Goal: Find specific page/section: Find specific page/section

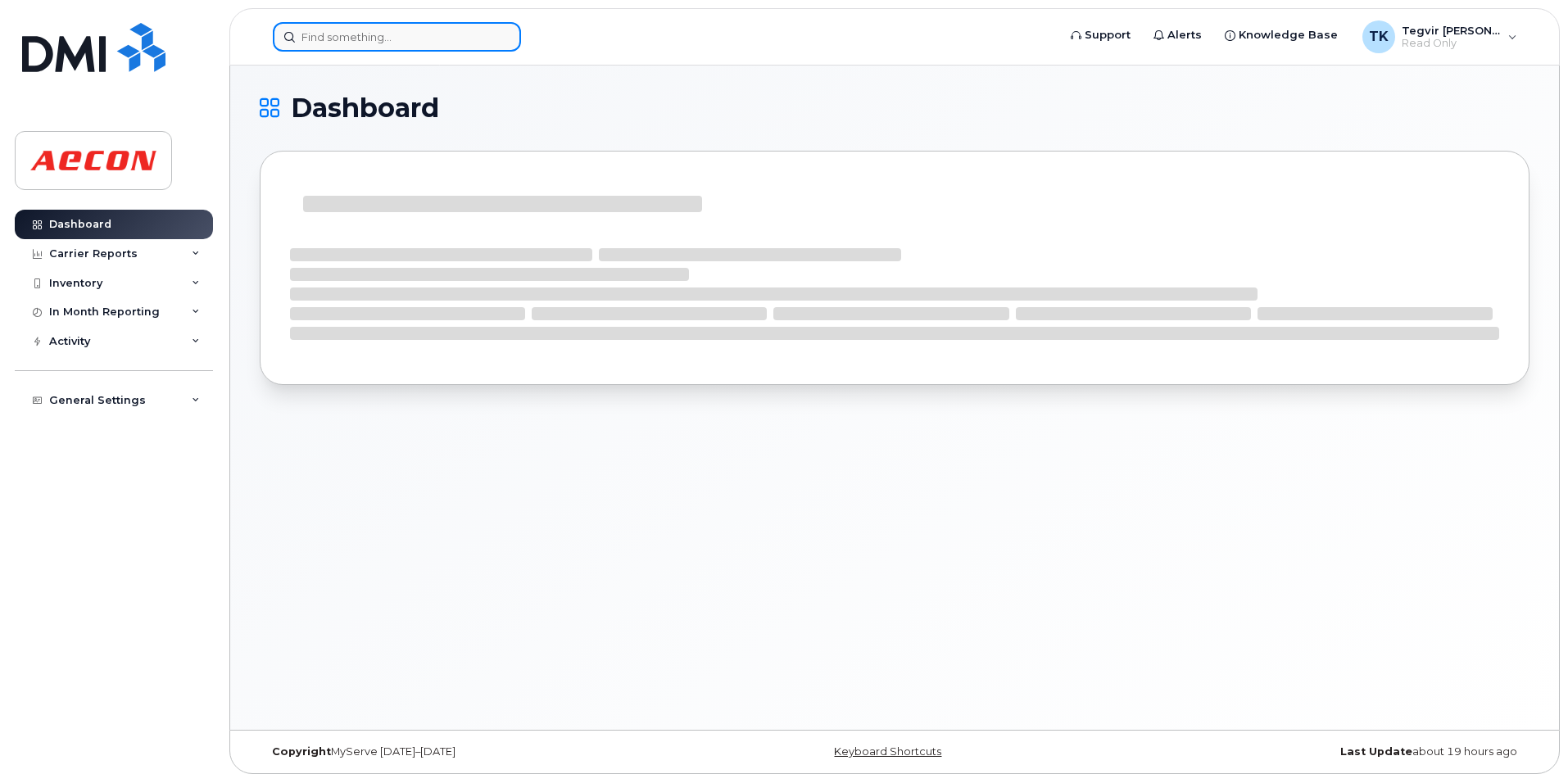
click at [429, 39] on input at bounding box center [397, 37] width 248 height 30
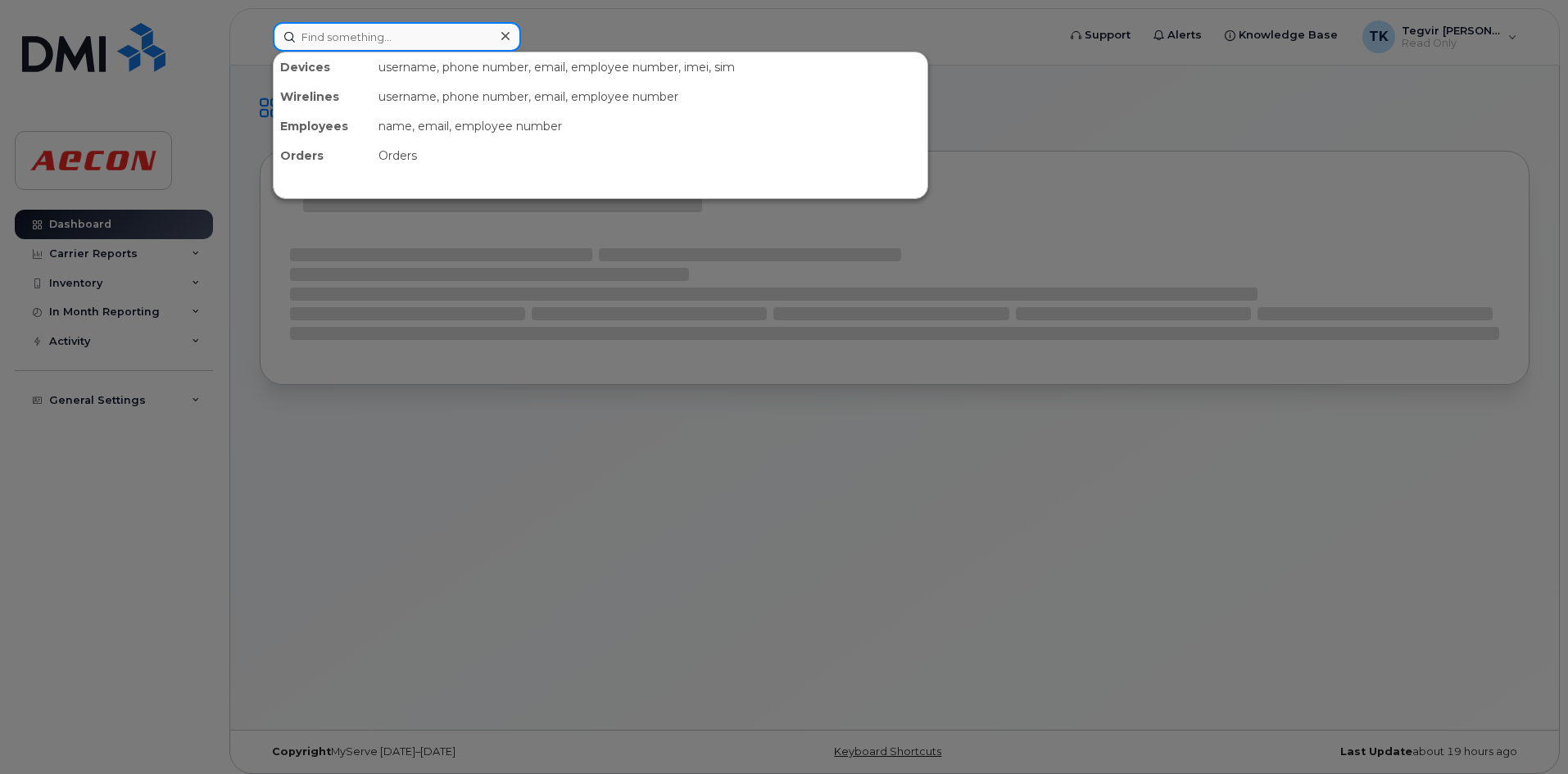
paste input "2985885"
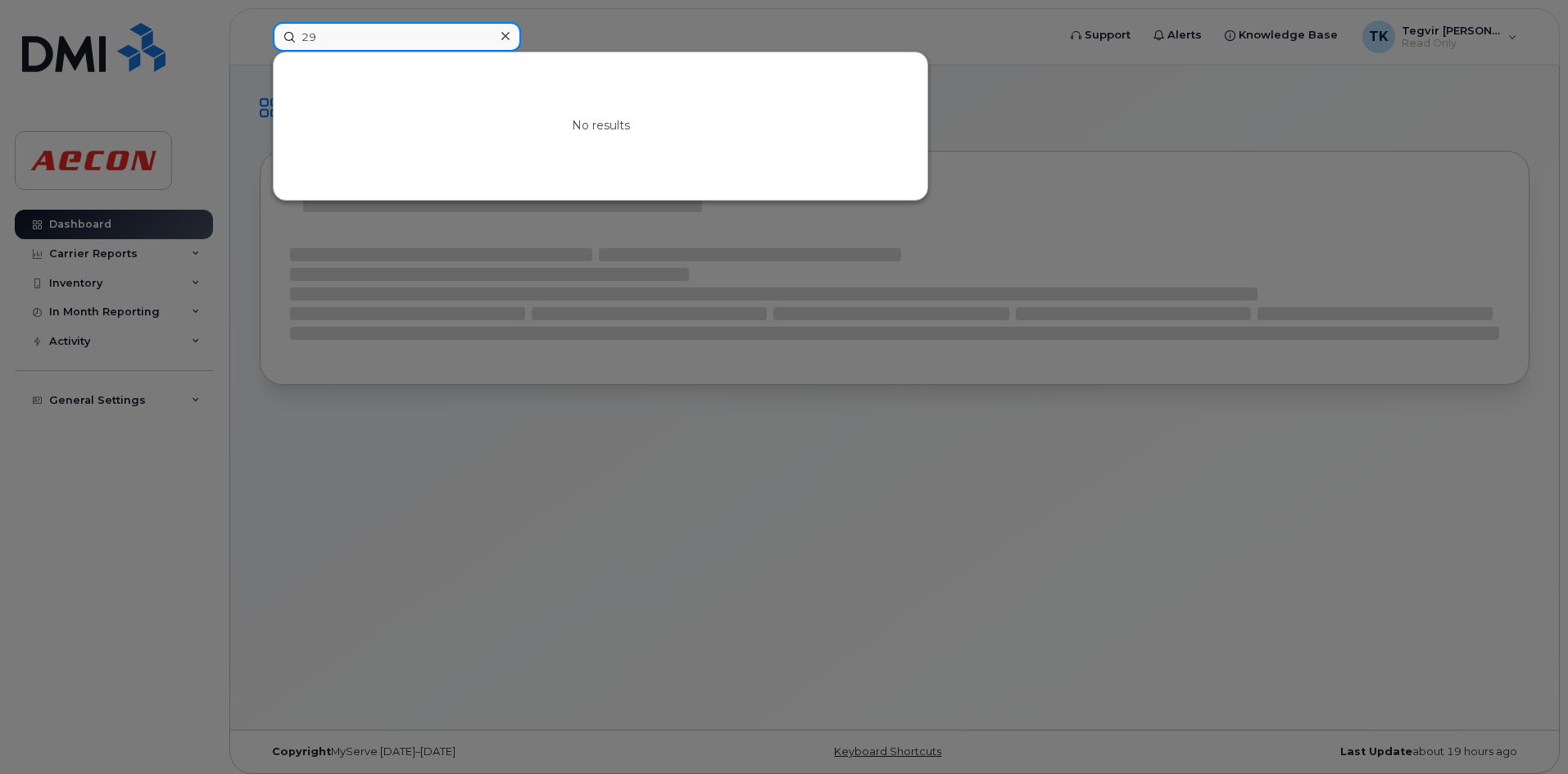
type input "2"
click at [638, 27] on div at bounding box center [784, 387] width 1568 height 774
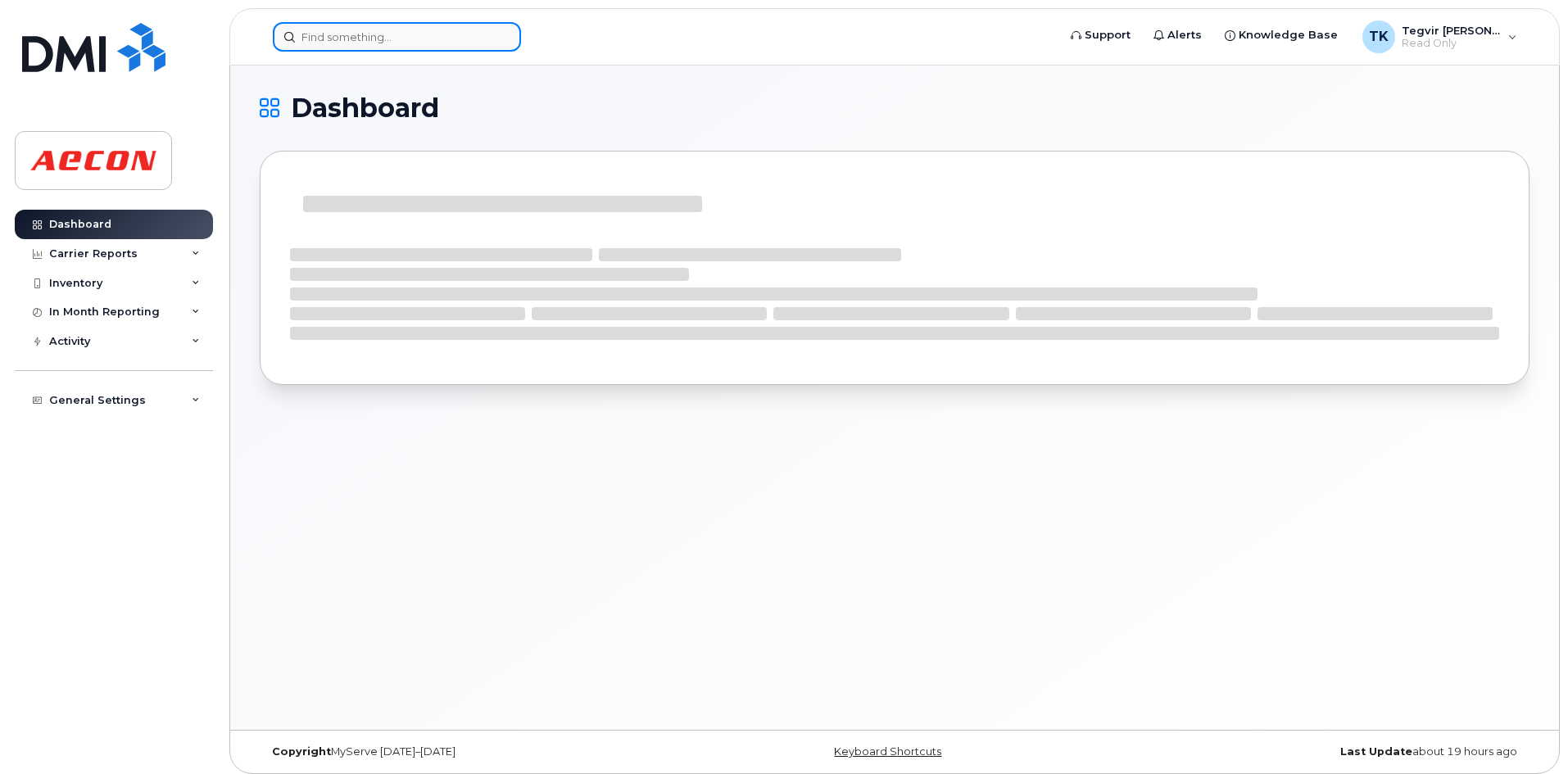
click at [358, 39] on input at bounding box center [397, 37] width 248 height 30
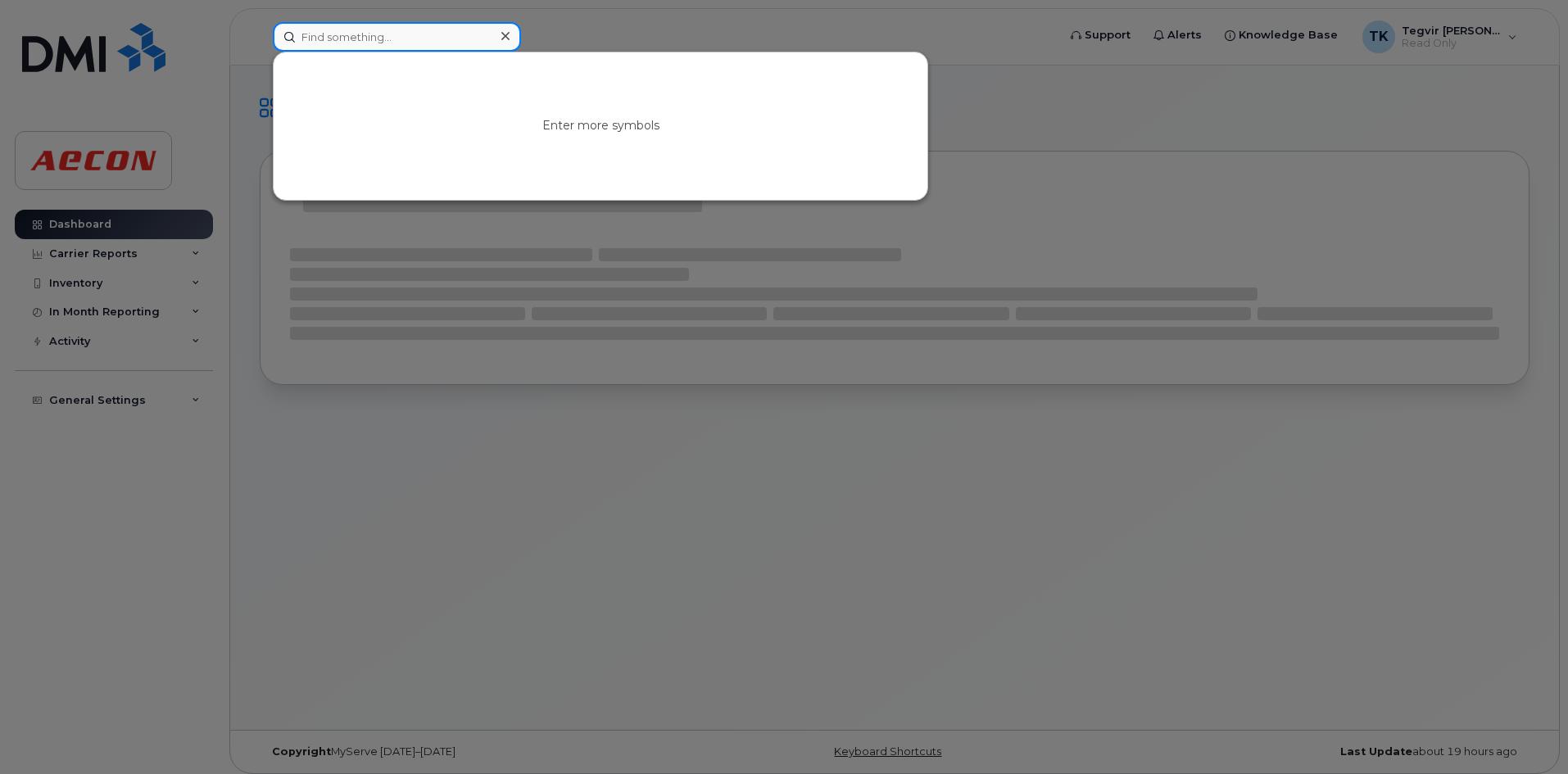
paste input "4313380139"
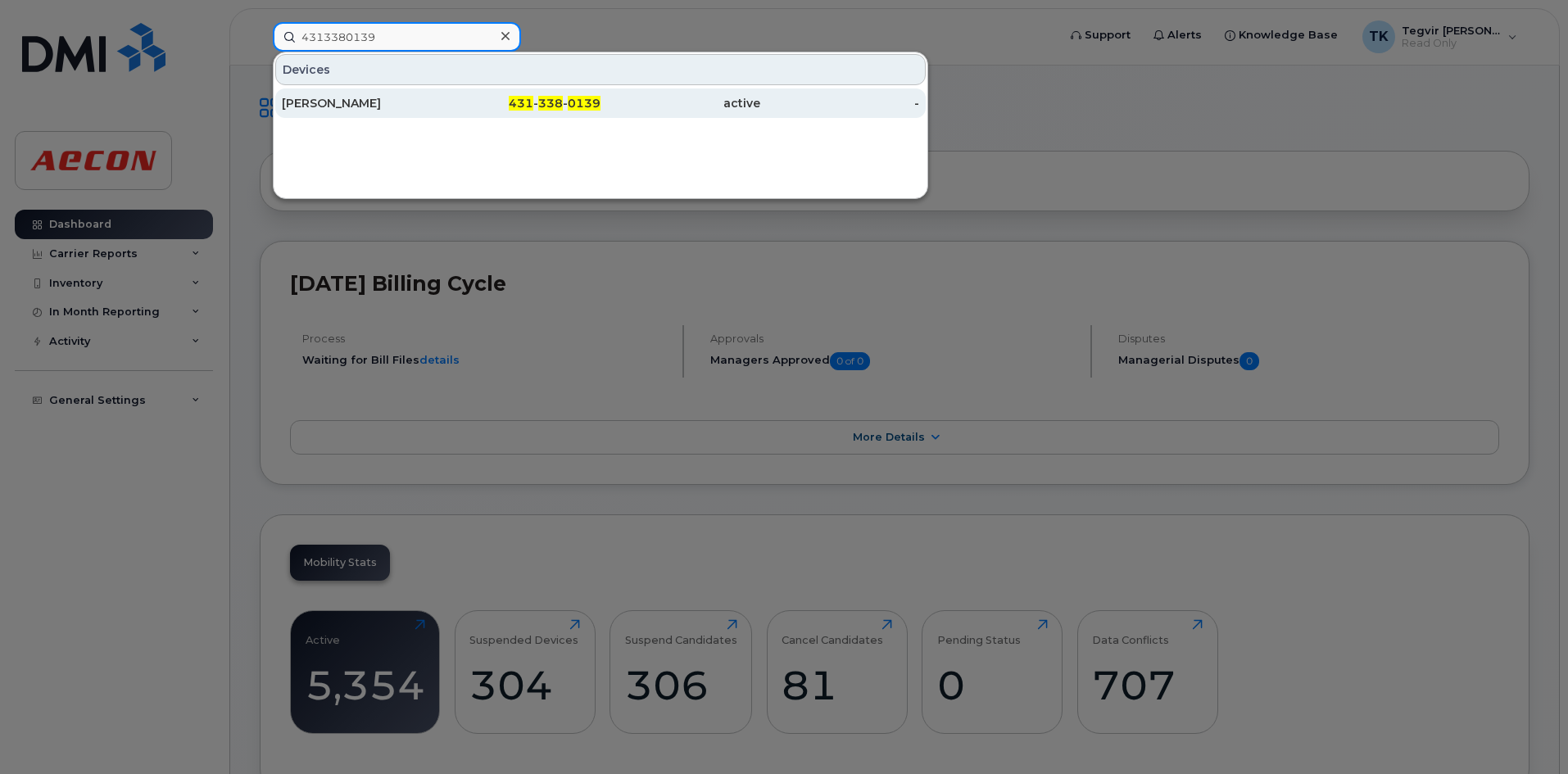
type input "4313380139"
click at [383, 111] on div "Mustafa Mahdi" at bounding box center [362, 103] width 160 height 17
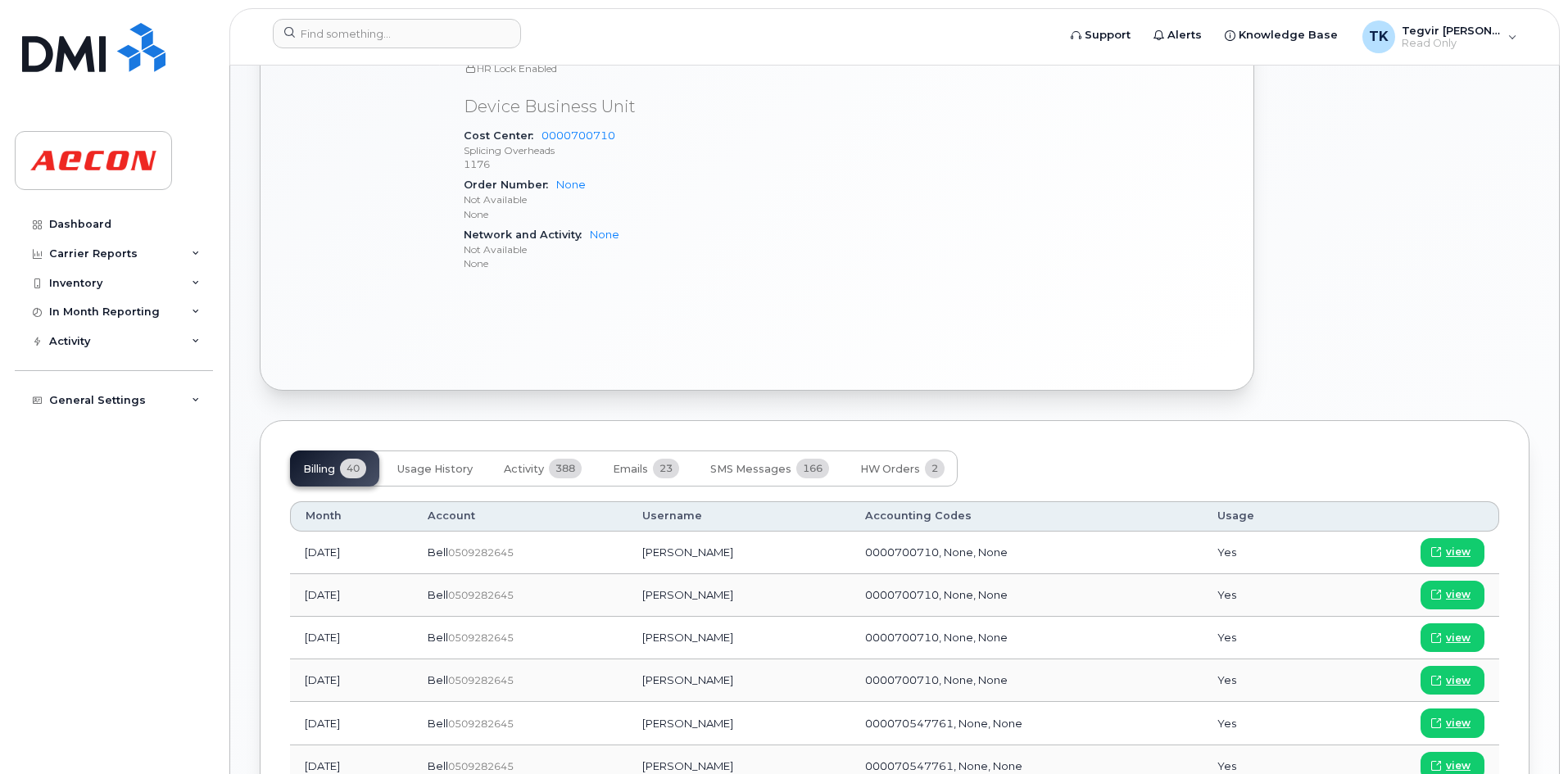
scroll to position [761, 0]
click at [442, 31] on input at bounding box center [397, 33] width 248 height 30
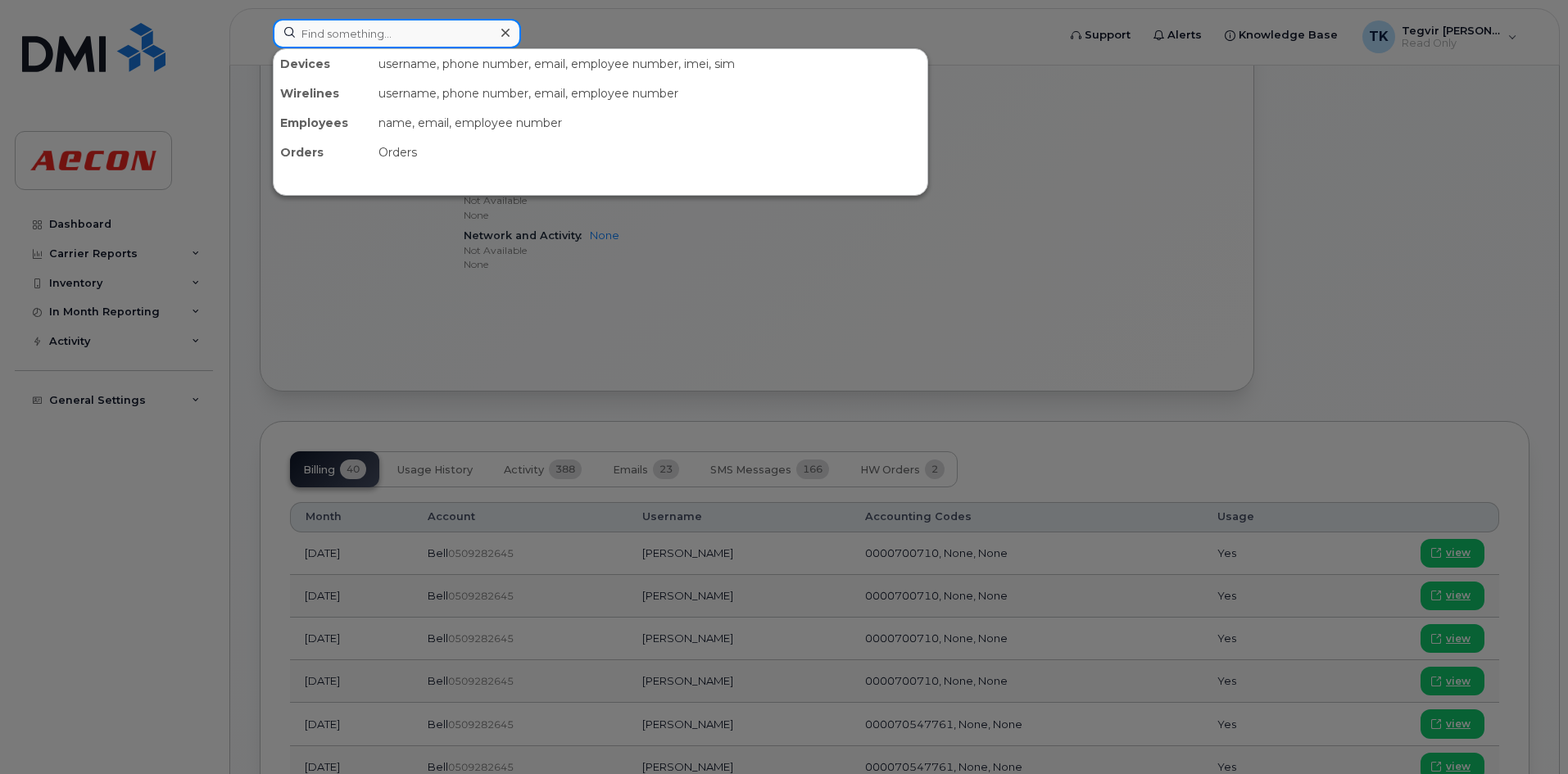
paste input "5195041765"
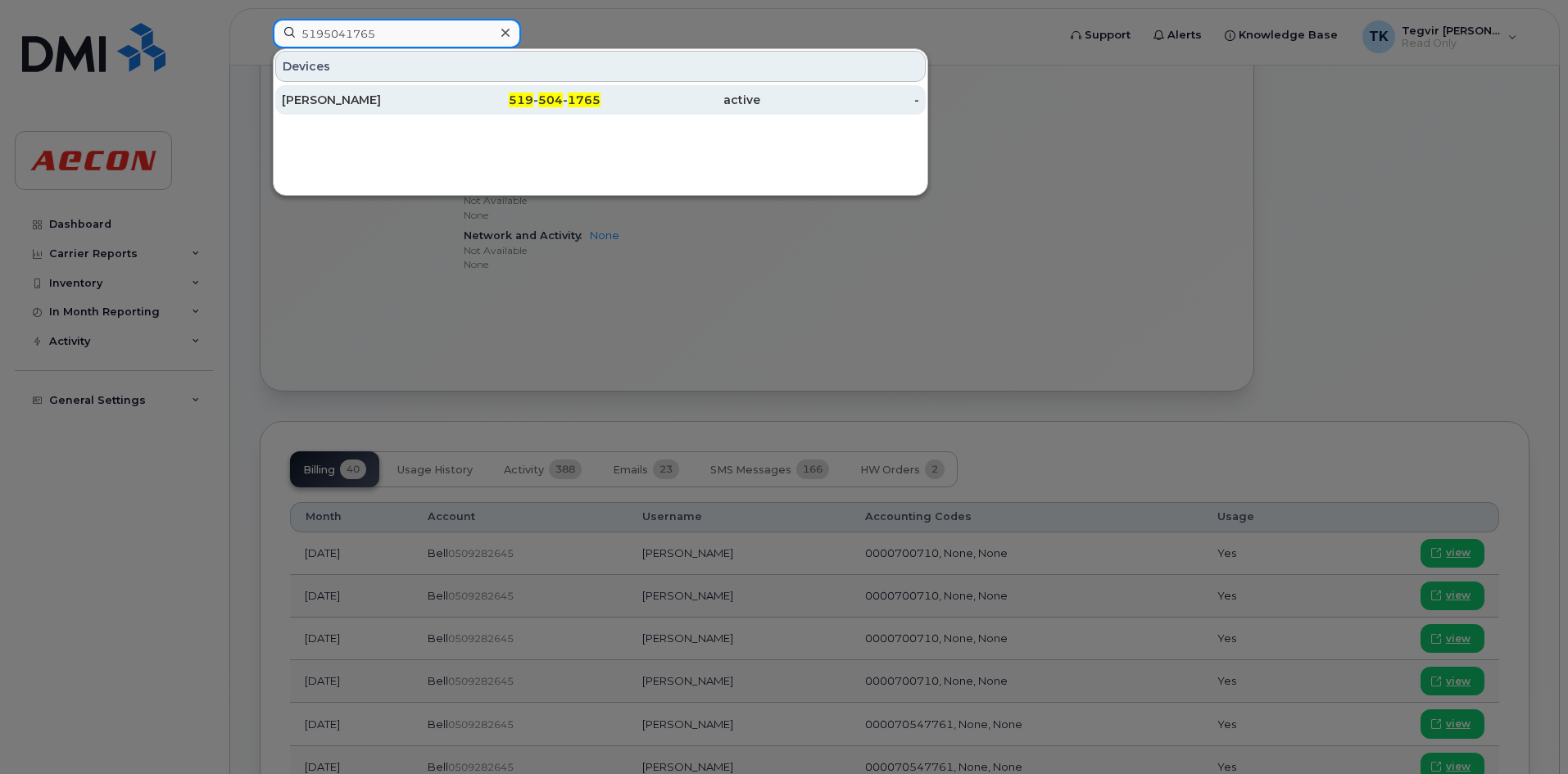
type input "5195041765"
click at [447, 98] on div "519 - 504 - 1765" at bounding box center [521, 100] width 160 height 17
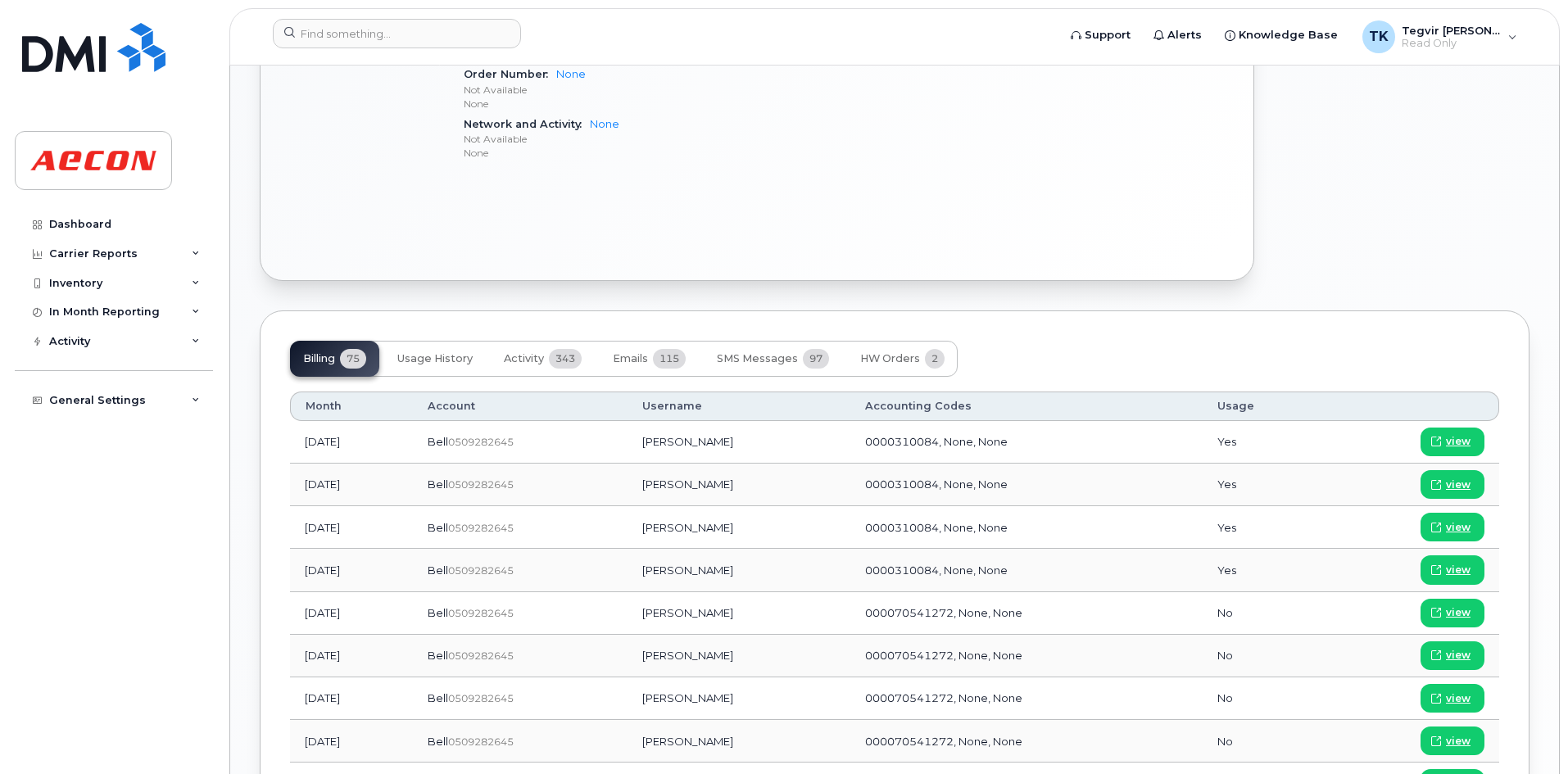
scroll to position [1028, 0]
click at [907, 548] on td "0000310084, None, None" at bounding box center [1026, 569] width 352 height 43
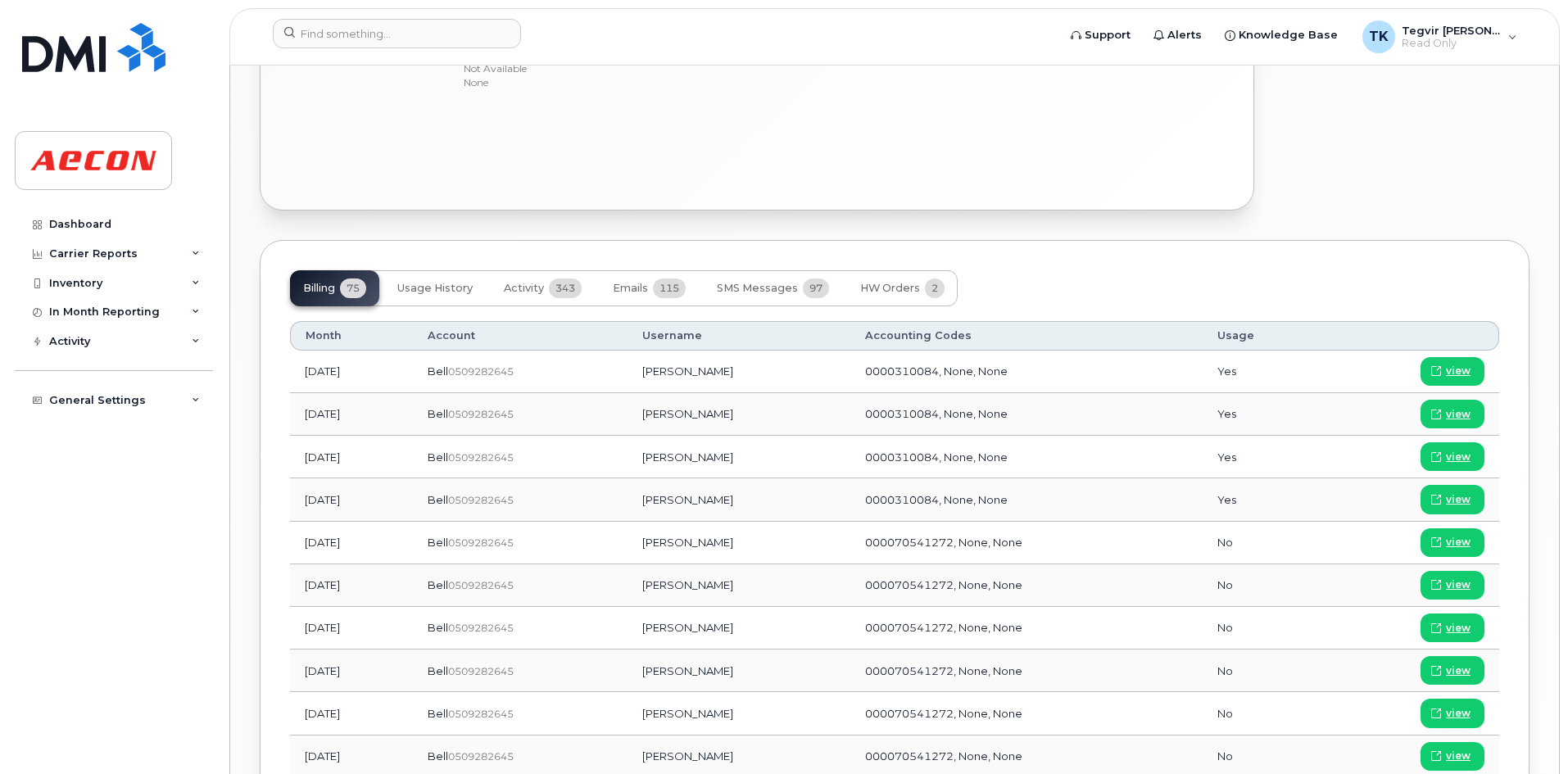
scroll to position [1098, 0]
click at [905, 541] on span "000070541272, None, None" at bounding box center [943, 541] width 157 height 13
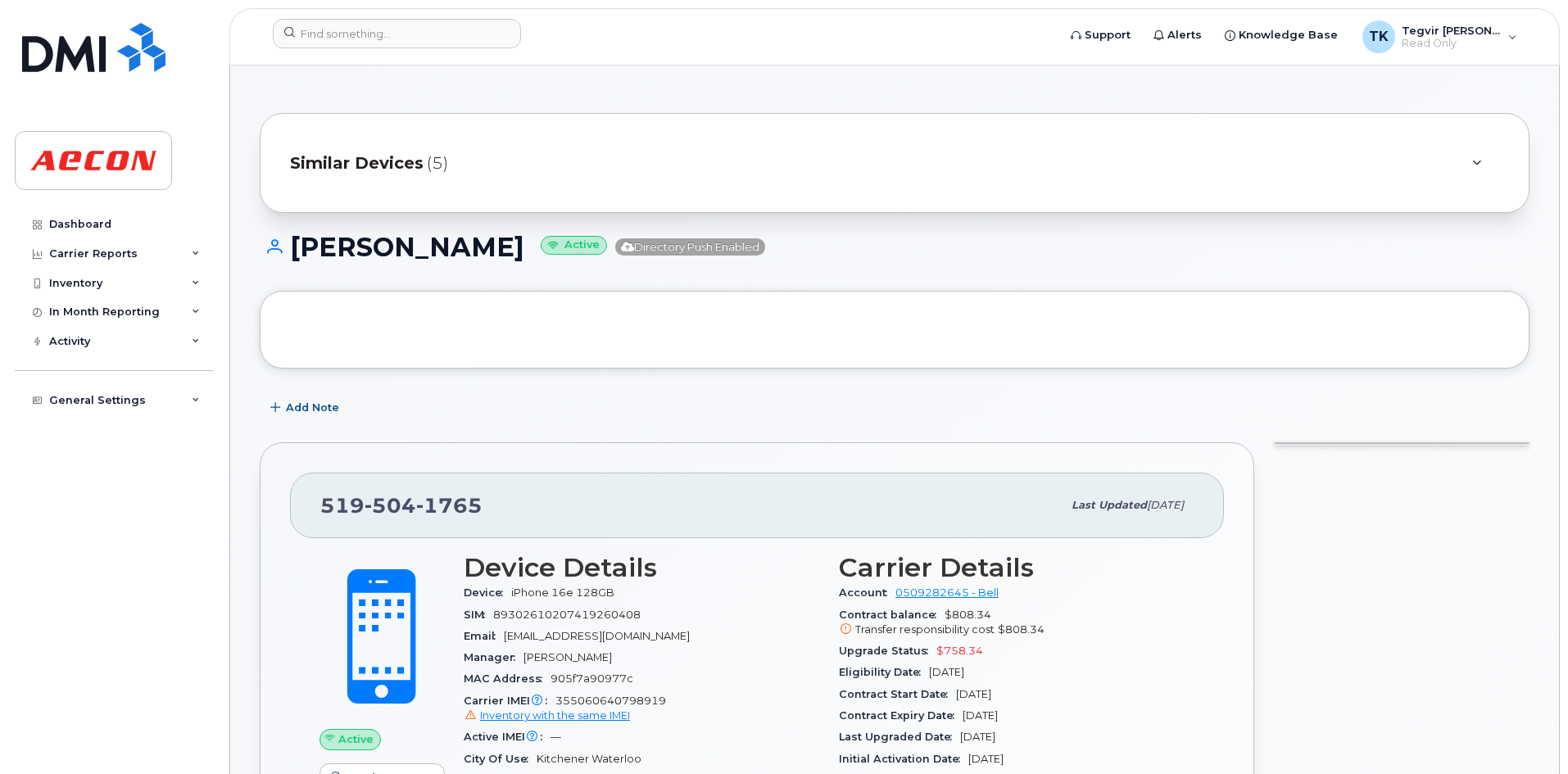
scroll to position [0, 0]
click at [383, 45] on input at bounding box center [397, 33] width 248 height 30
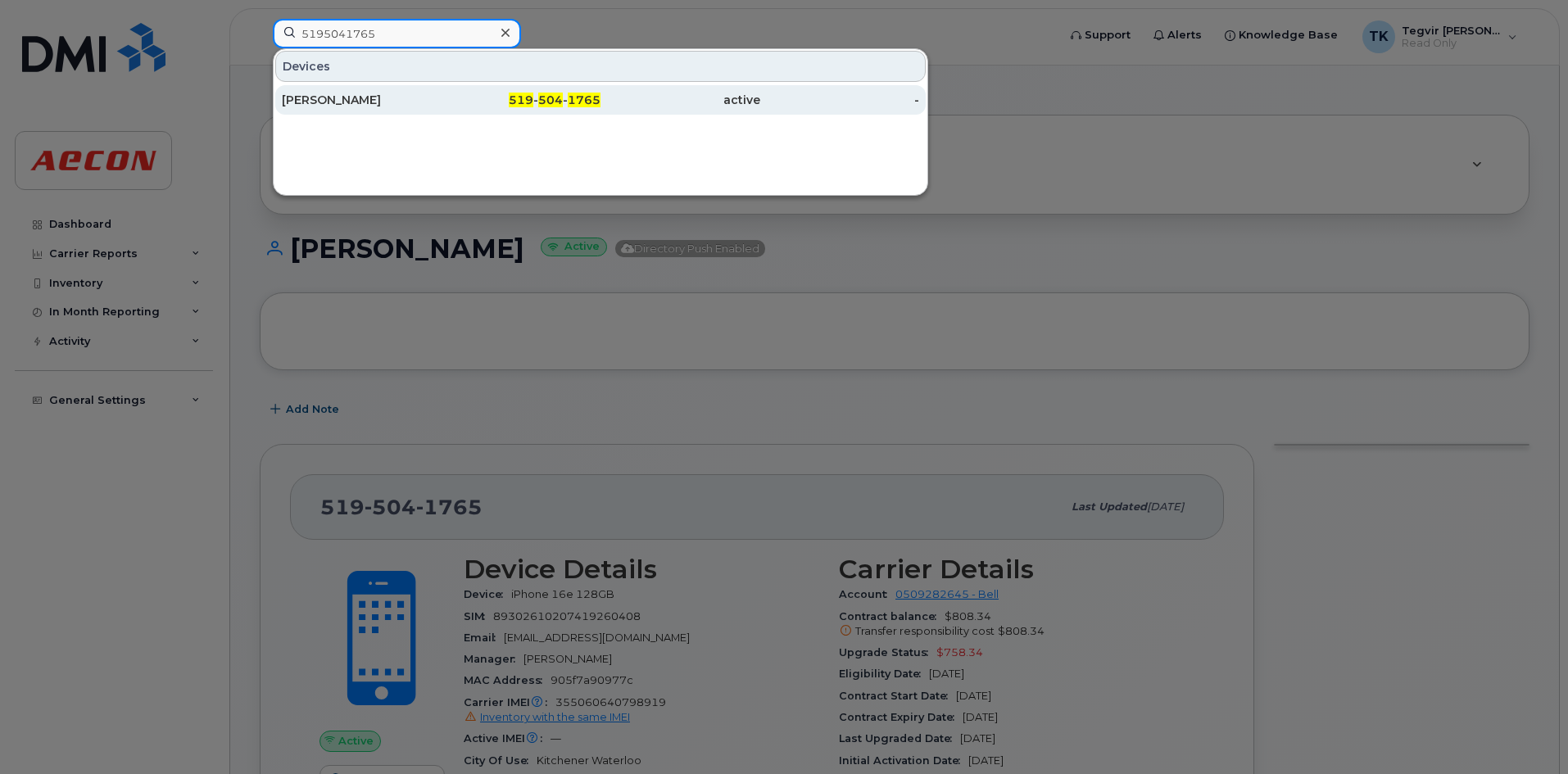
type input "5195041765"
click at [301, 103] on div "[PERSON_NAME]" at bounding box center [362, 100] width 160 height 17
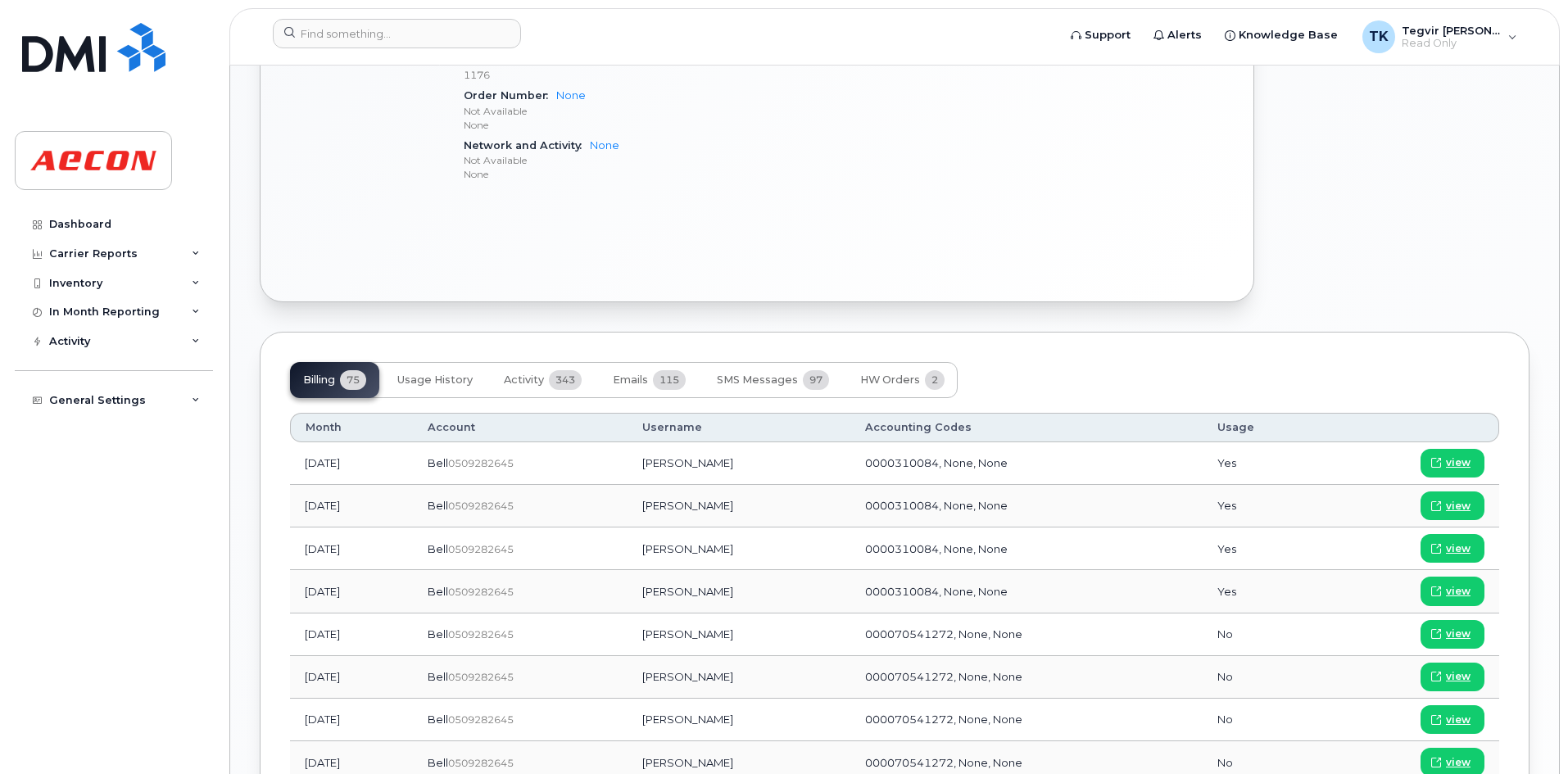
scroll to position [1006, 0]
drag, startPoint x: 689, startPoint y: 466, endPoint x: 779, endPoint y: 468, distance: 90.0
click at [779, 468] on td "[PERSON_NAME]" at bounding box center [739, 462] width 224 height 43
drag, startPoint x: 684, startPoint y: 463, endPoint x: 757, endPoint y: 464, distance: 73.0
click at [757, 464] on td "[PERSON_NAME]" at bounding box center [739, 462] width 224 height 43
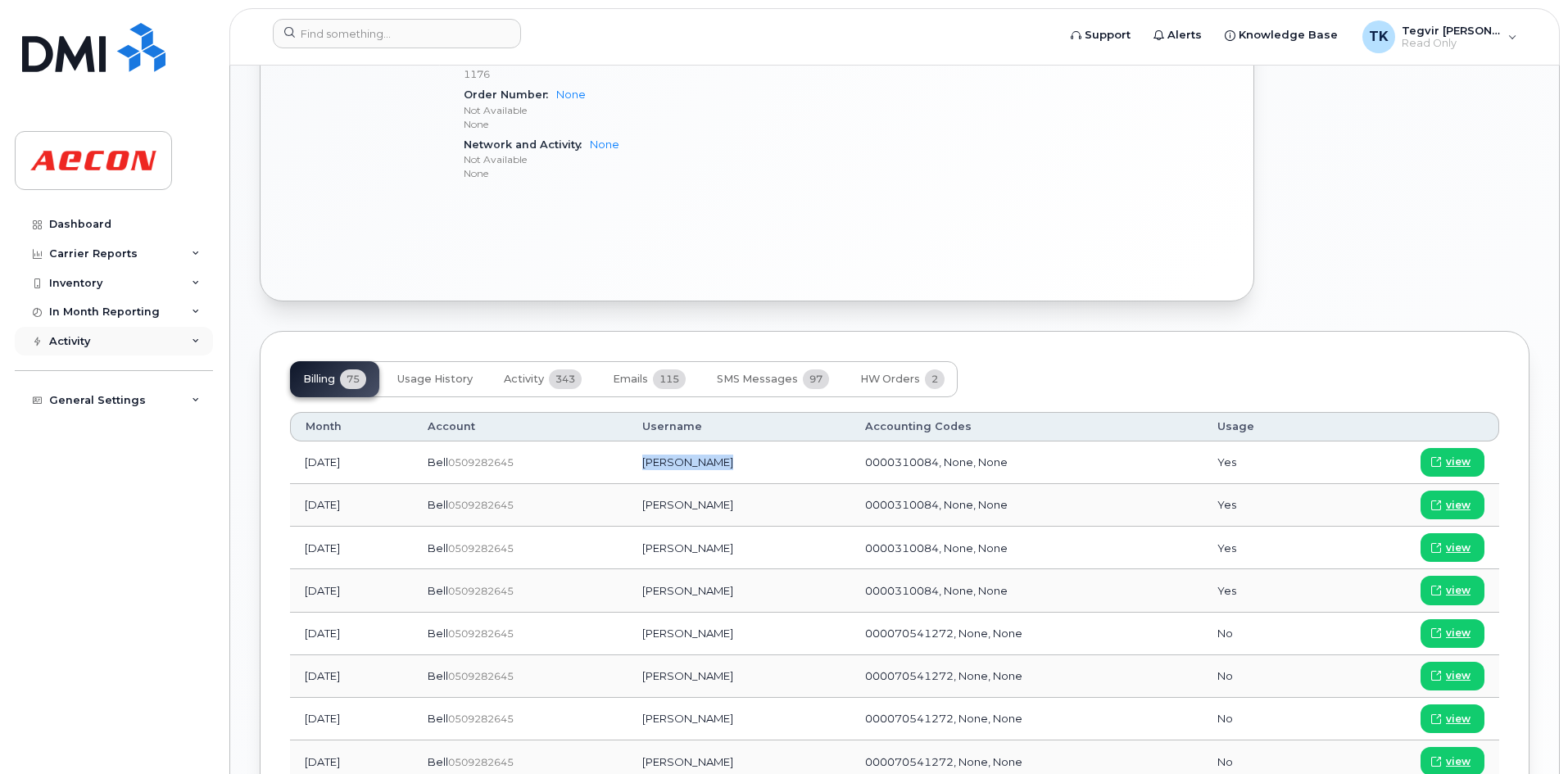
copy td "[PERSON_NAME]"
click at [733, 465] on td "[PERSON_NAME]" at bounding box center [739, 462] width 224 height 43
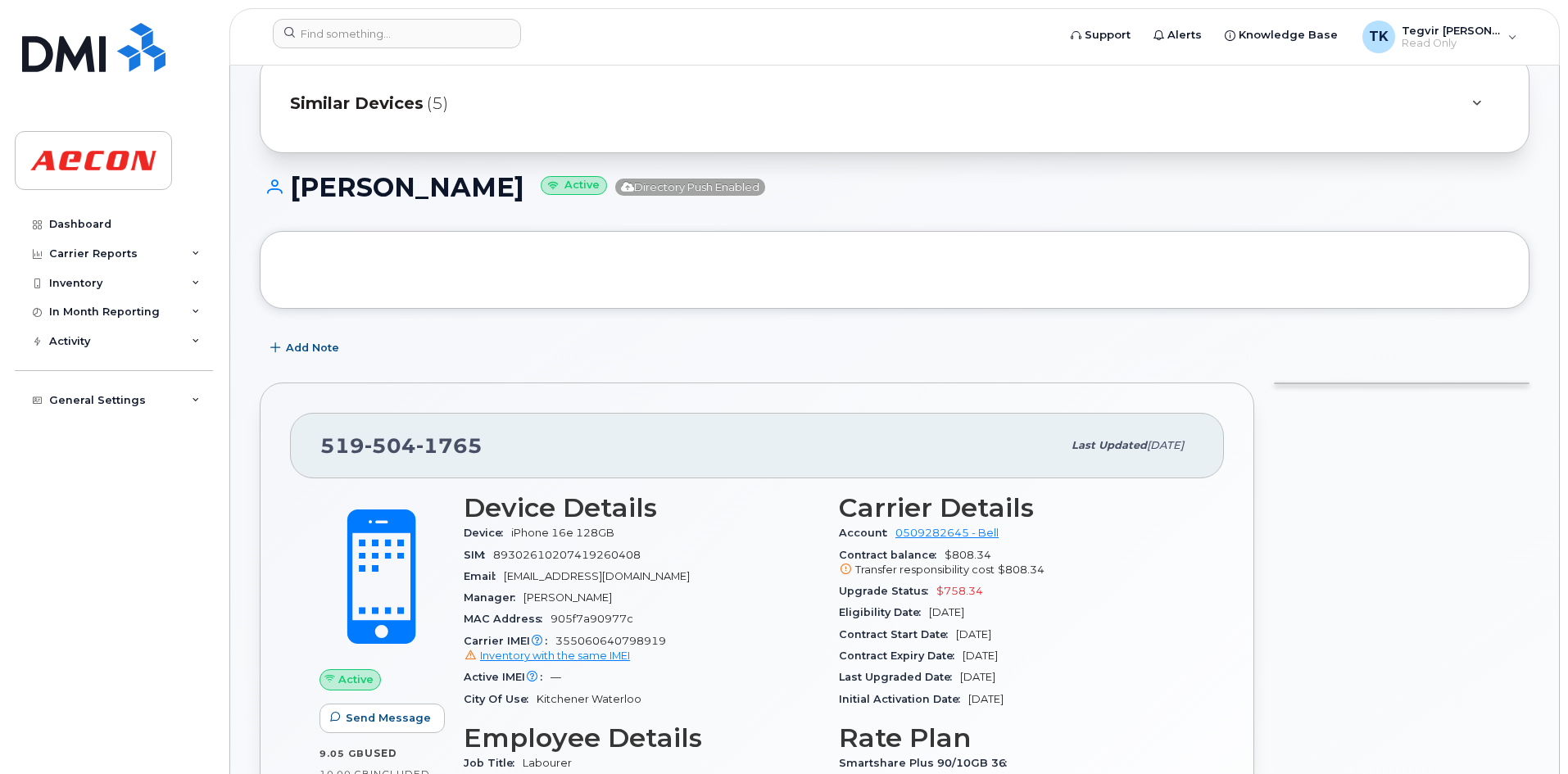
scroll to position [0, 0]
